Goal: Navigation & Orientation: Understand site structure

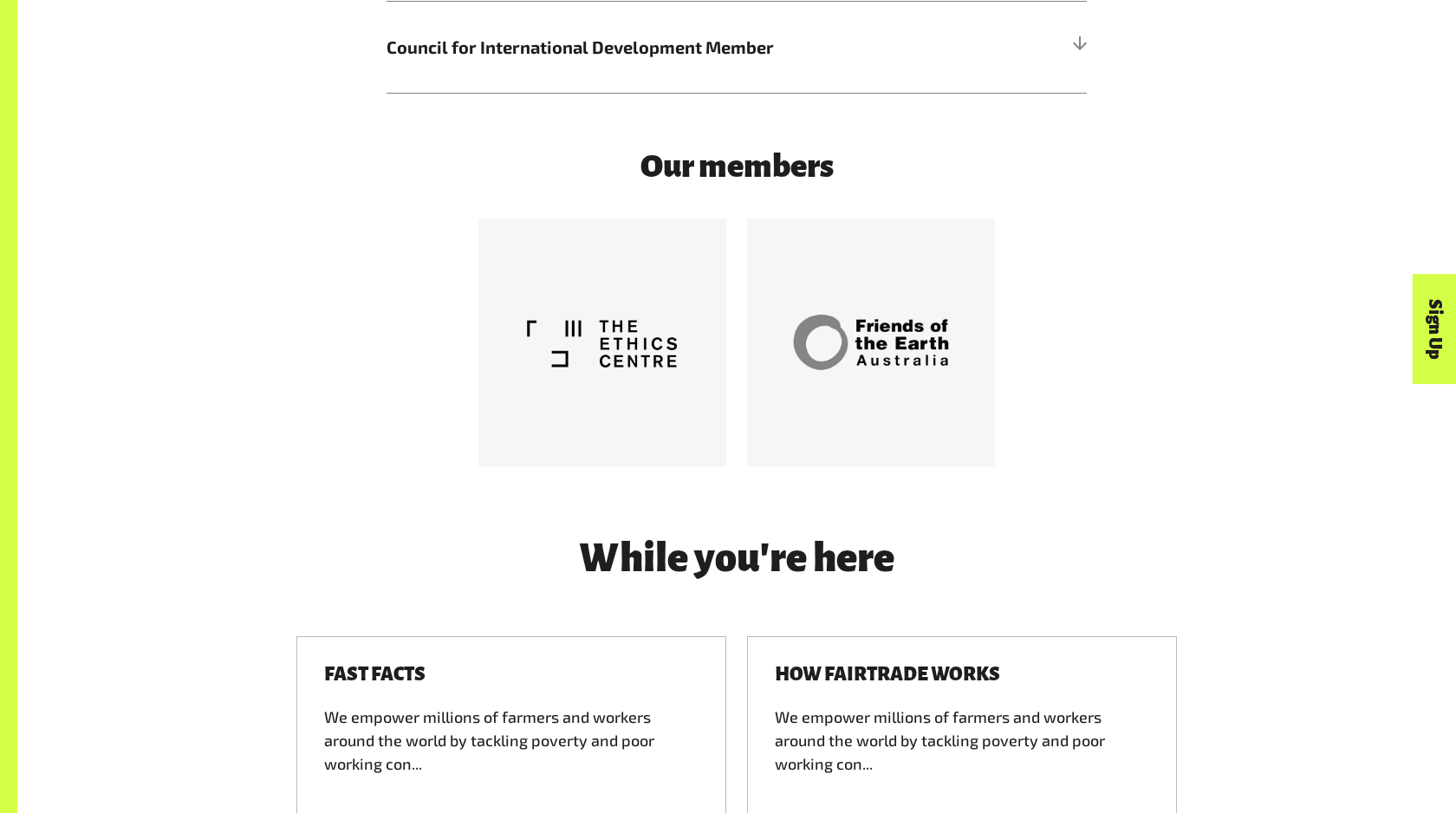
scroll to position [5536, 0]
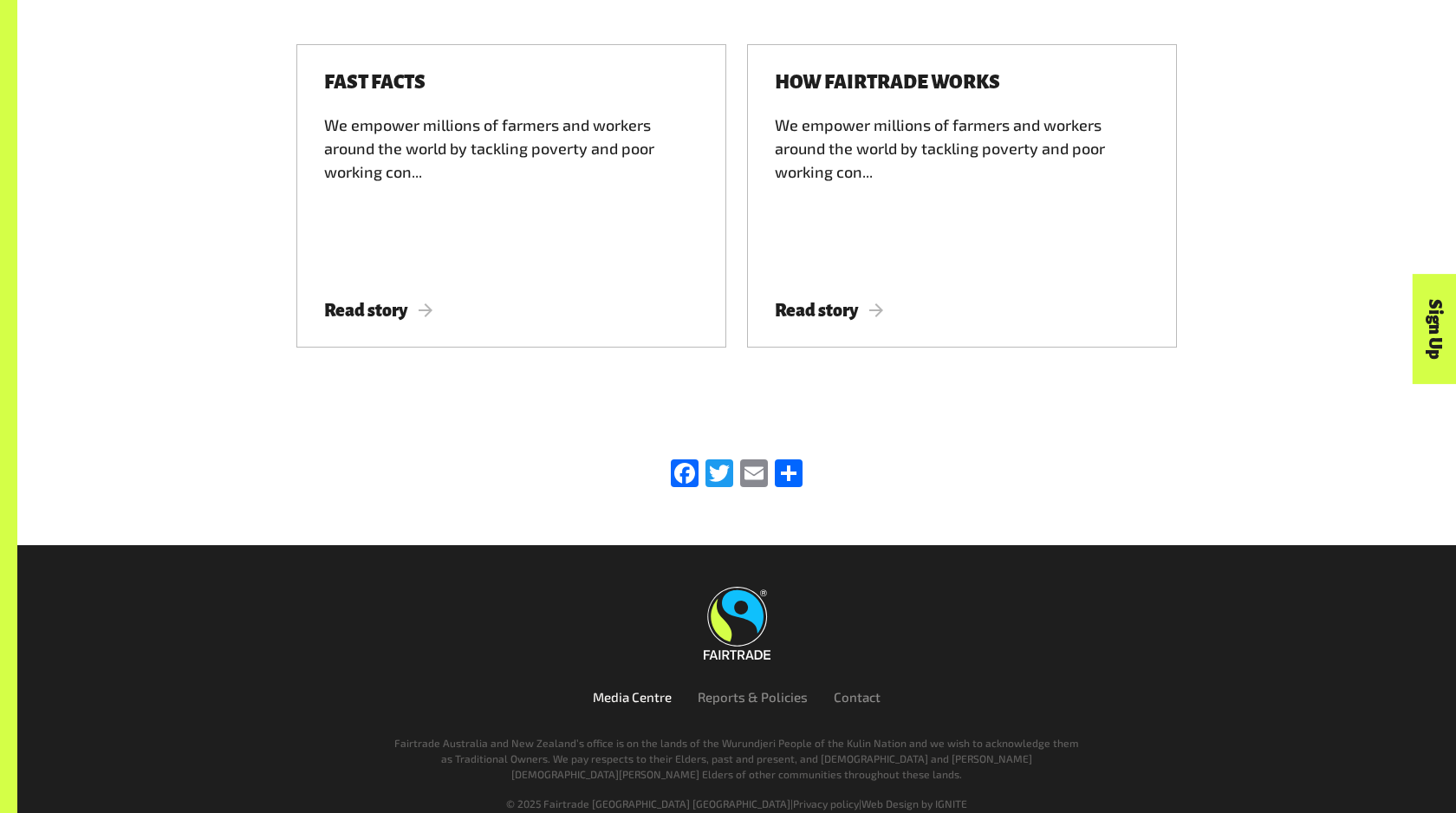
click at [608, 689] on link "Media Centre" at bounding box center [631, 697] width 79 height 16
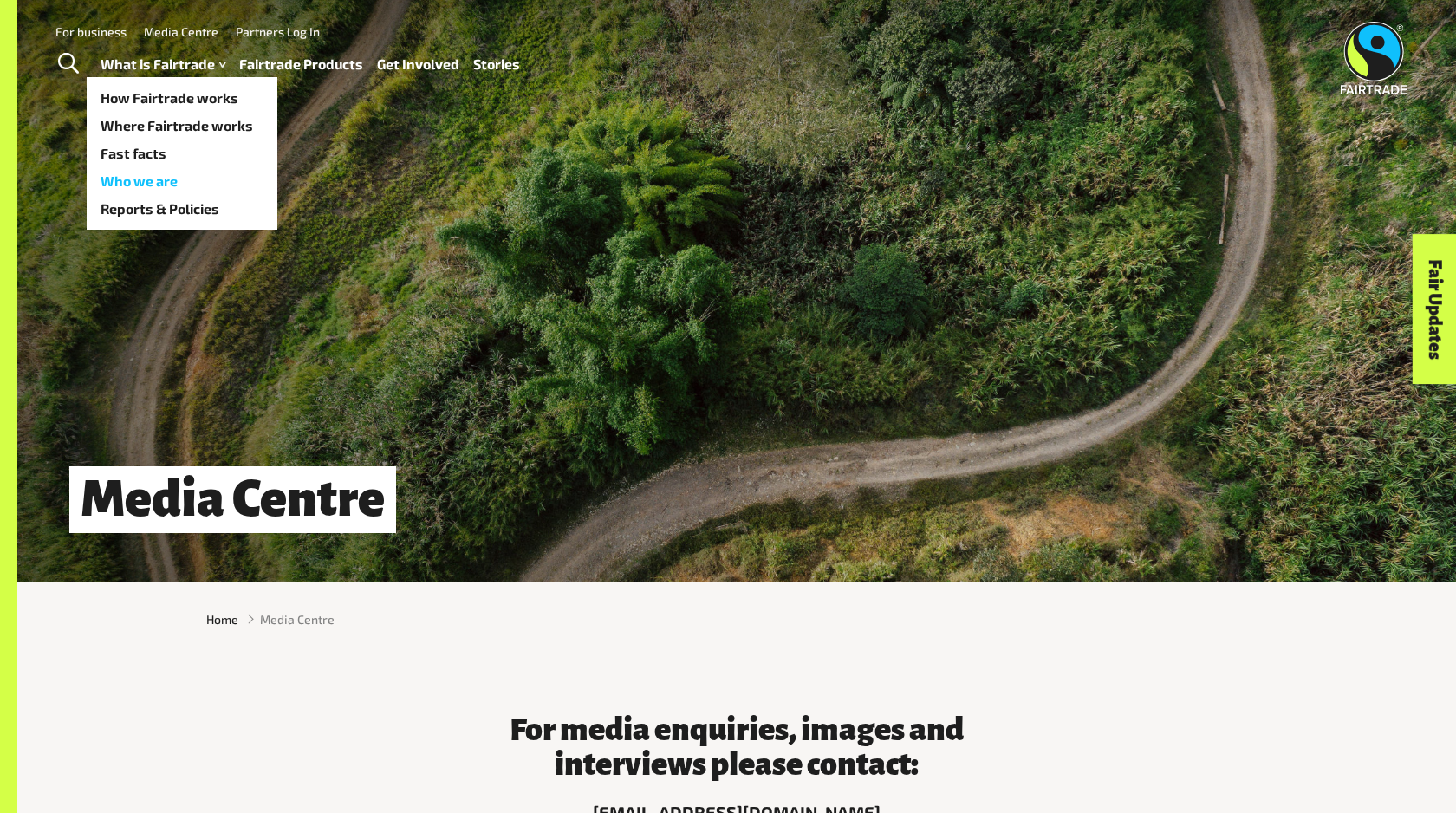
click at [146, 182] on link "Who we are" at bounding box center [182, 181] width 190 height 27
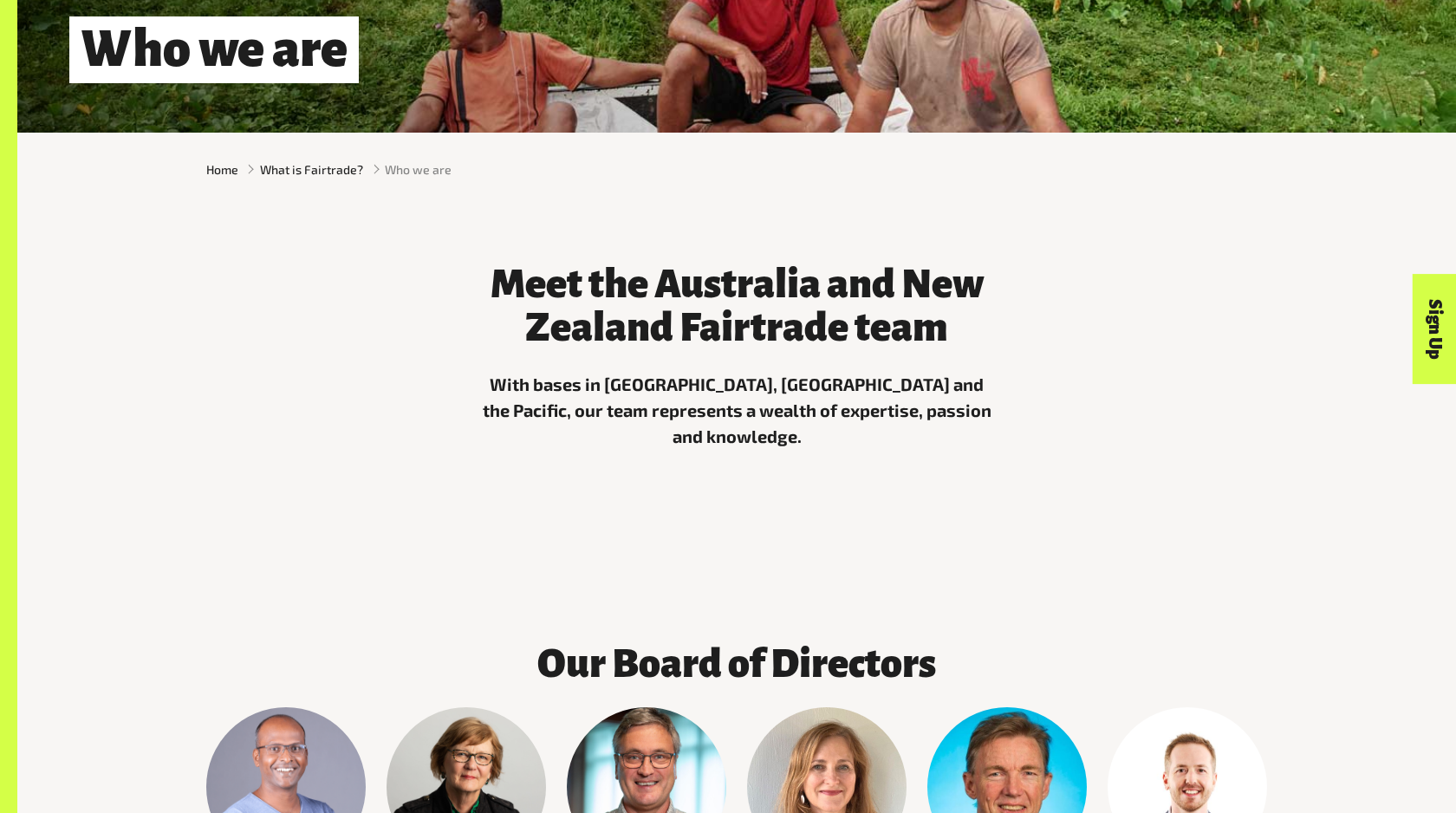
scroll to position [1250, 0]
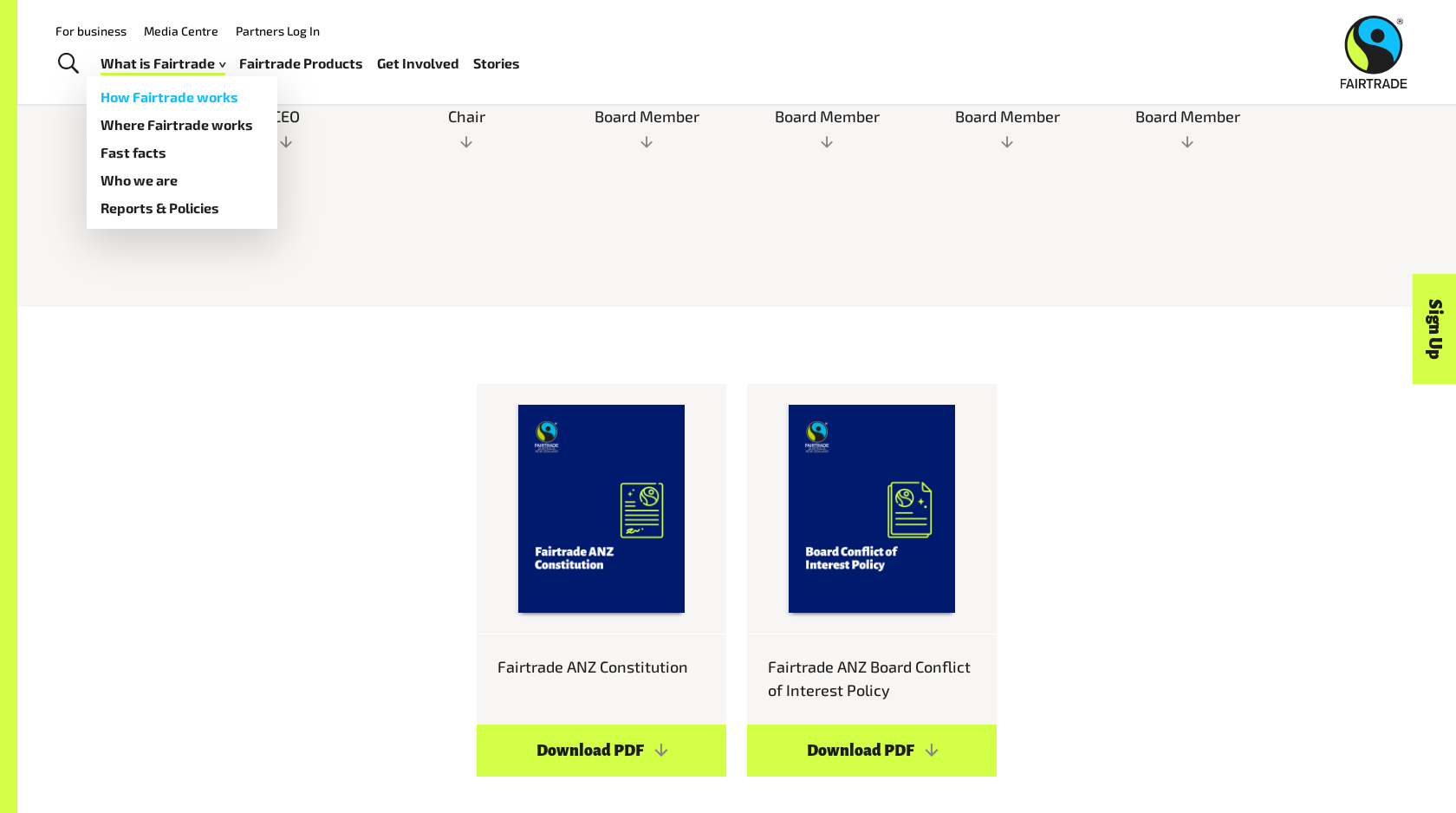
click at [154, 105] on link "How Fairtrade works" at bounding box center [182, 97] width 190 height 27
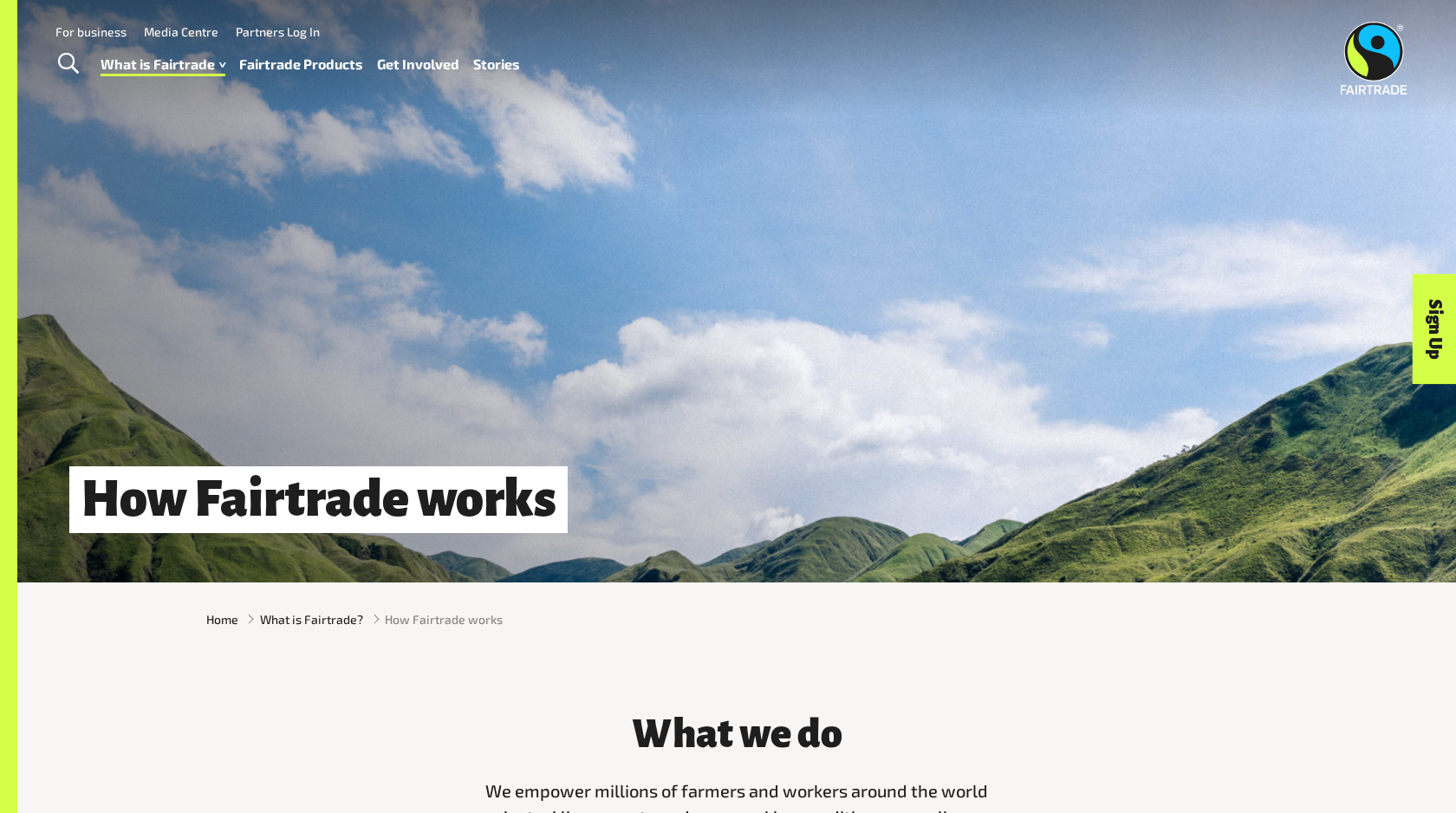
click at [302, 64] on link "Fairtrade Products" at bounding box center [301, 65] width 124 height 25
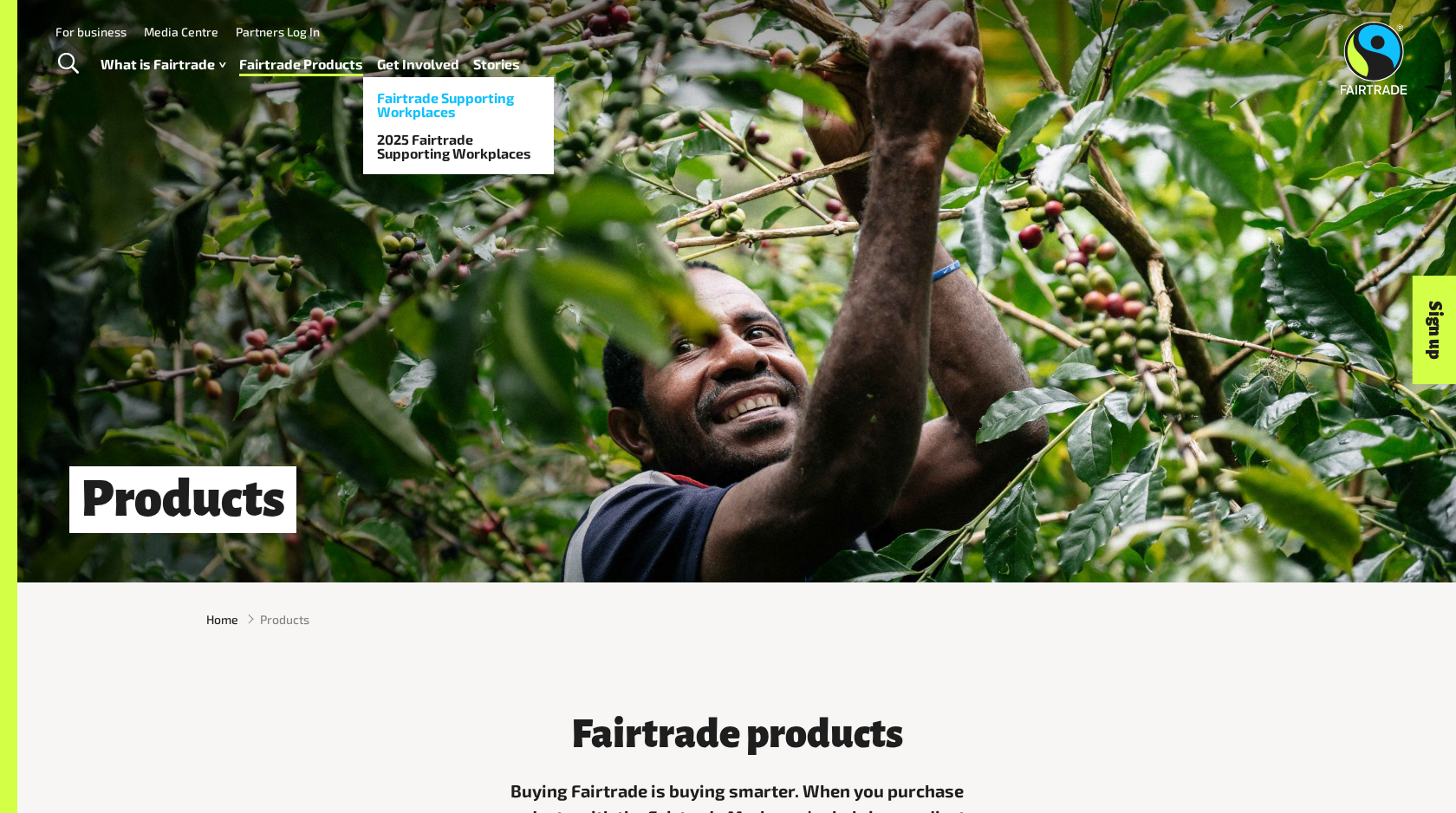
click at [432, 107] on link "Fairtrade Supporting Workplaces" at bounding box center [458, 105] width 190 height 42
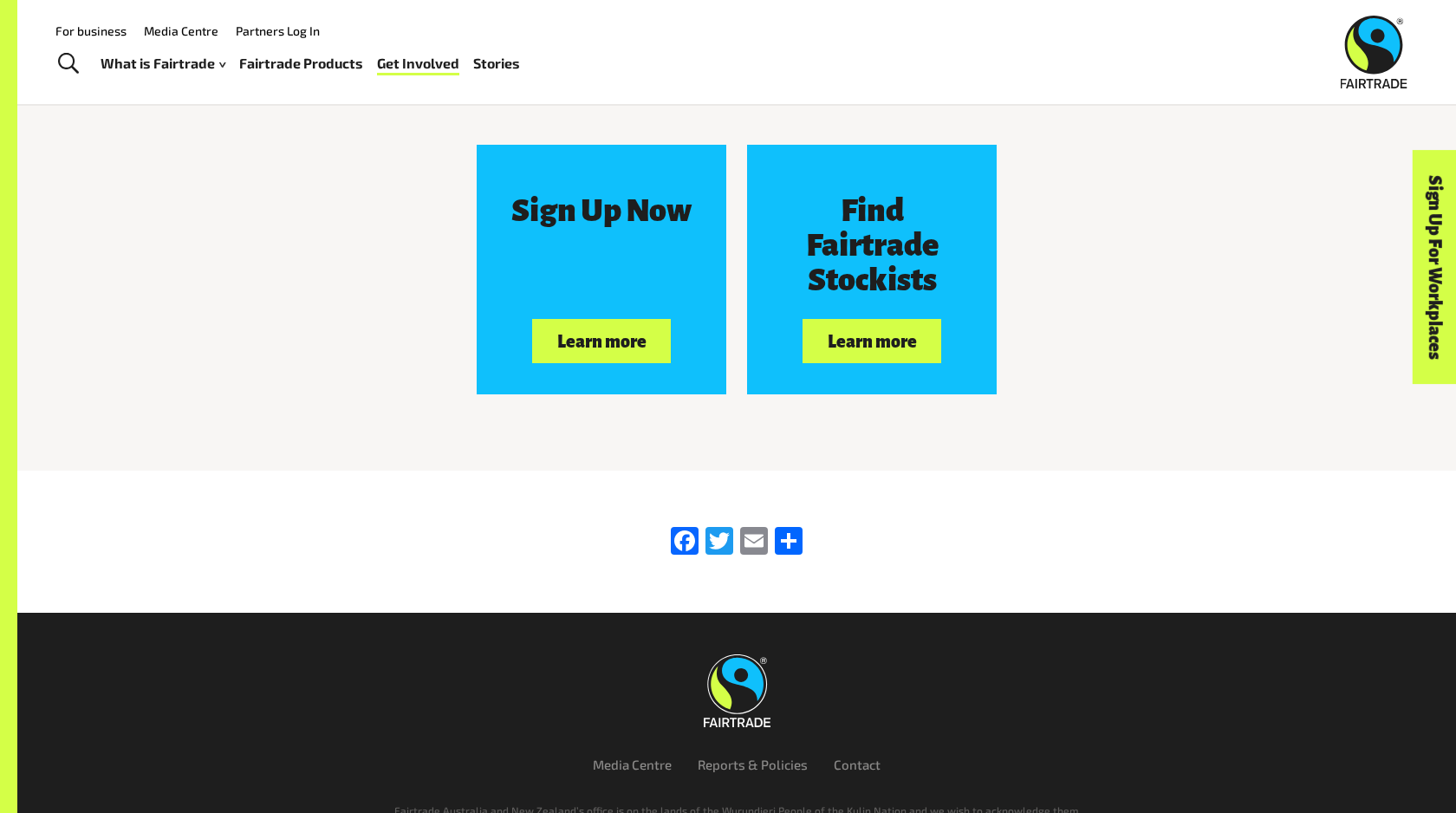
scroll to position [5928, 0]
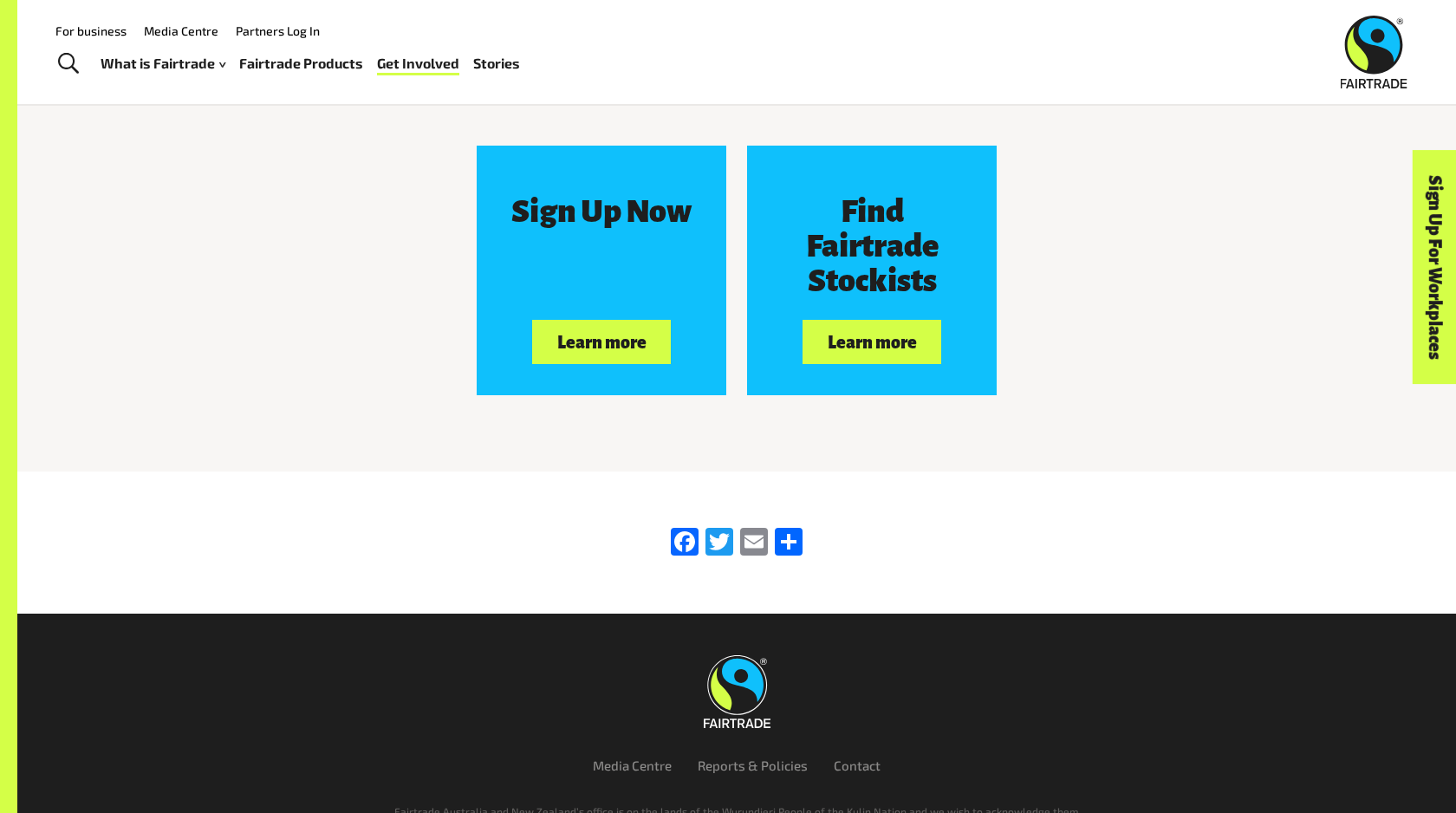
click at [480, 58] on link "Stories" at bounding box center [496, 64] width 47 height 25
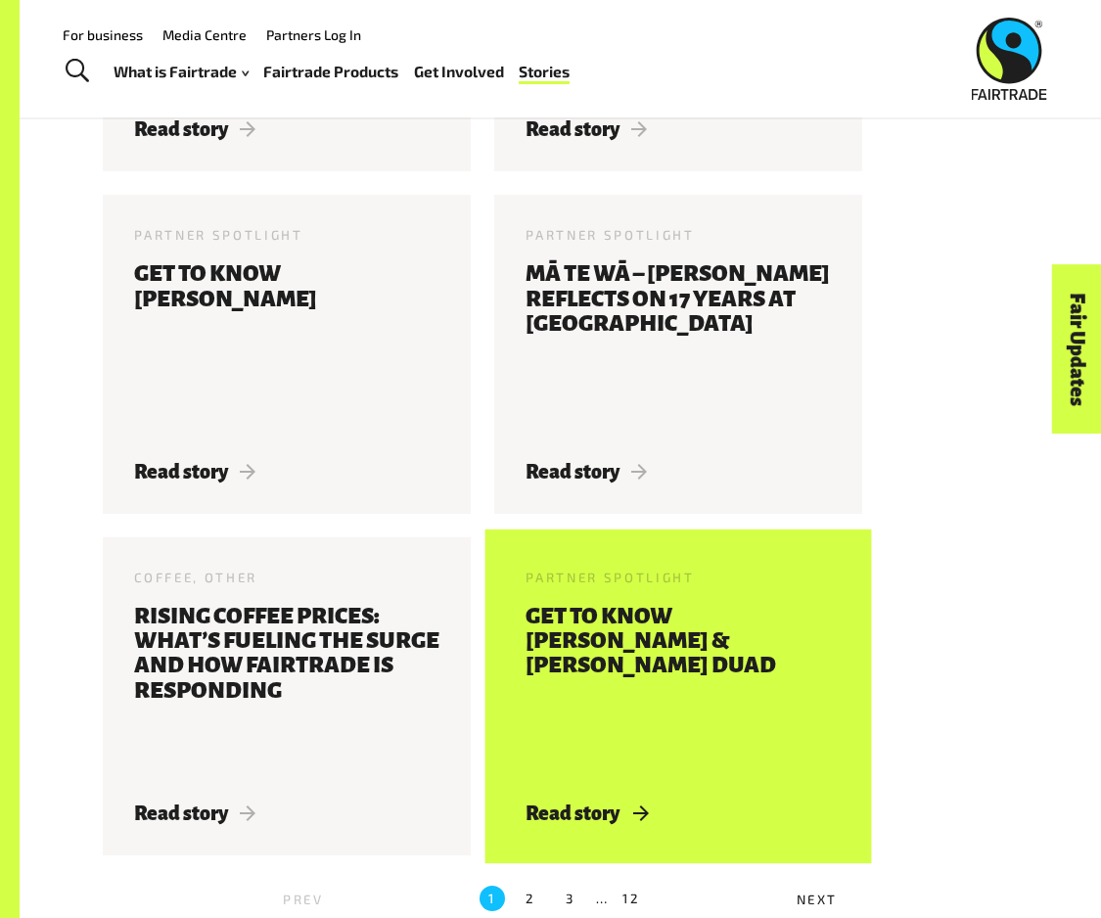
scroll to position [2280, 0]
